Goal: Task Accomplishment & Management: Use online tool/utility

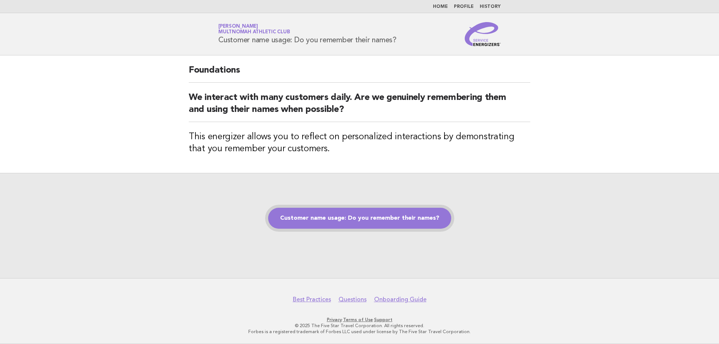
click at [328, 227] on link "Customer name usage: Do you remember their names?" at bounding box center [359, 218] width 183 height 21
click at [328, 224] on link "Customer name usage: Do you remember their names?" at bounding box center [359, 218] width 183 height 21
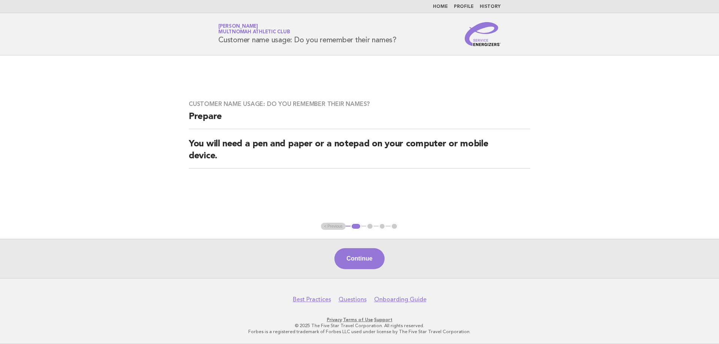
click at [343, 251] on button "Continue" at bounding box center [359, 258] width 50 height 21
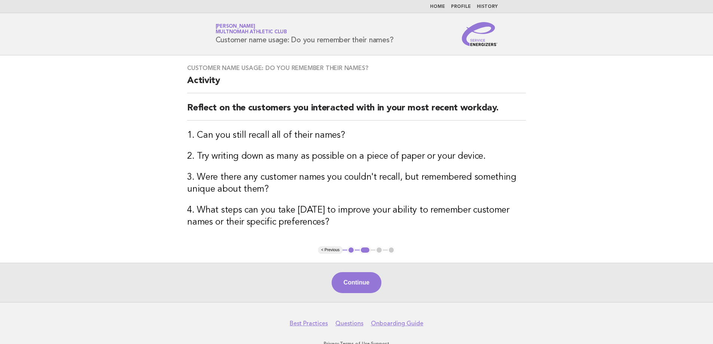
click at [367, 288] on button "Continue" at bounding box center [357, 282] width 50 height 21
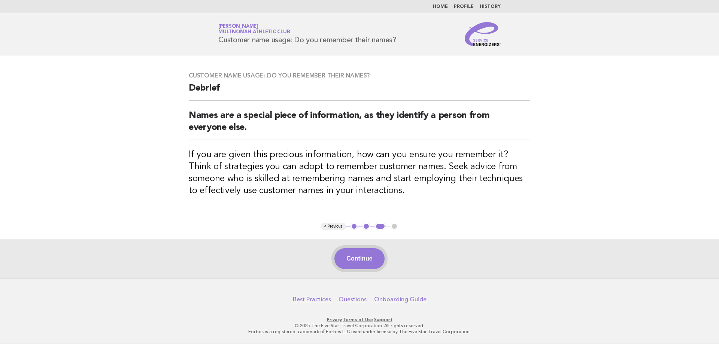
click at [348, 255] on button "Continue" at bounding box center [359, 258] width 50 height 21
